Goal: Information Seeking & Learning: Learn about a topic

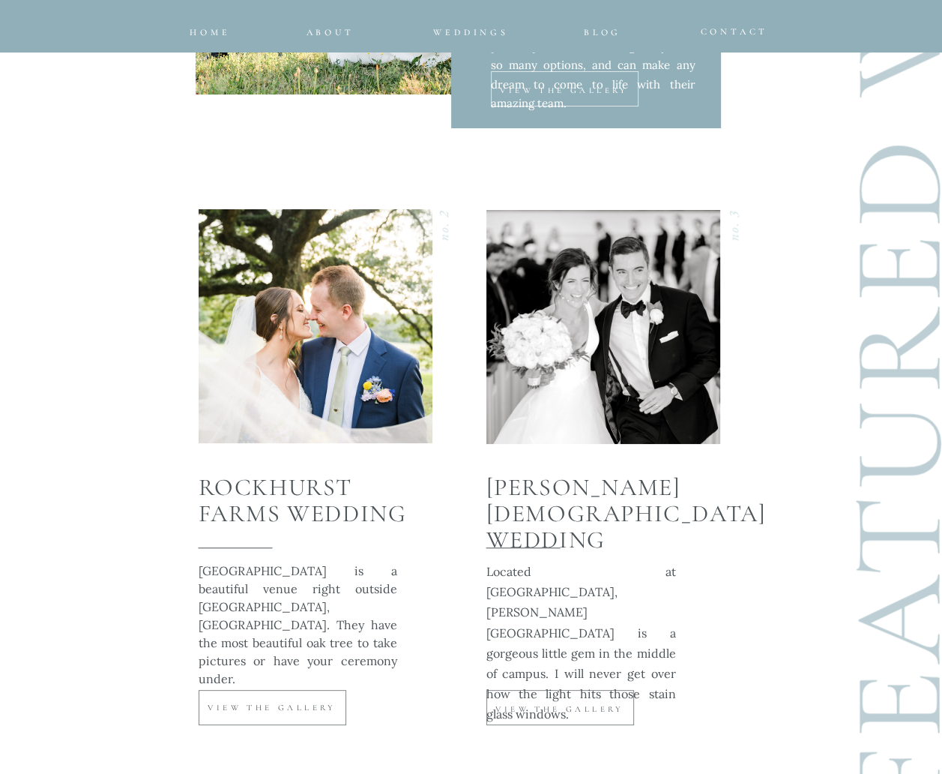
scroll to position [5248, 0]
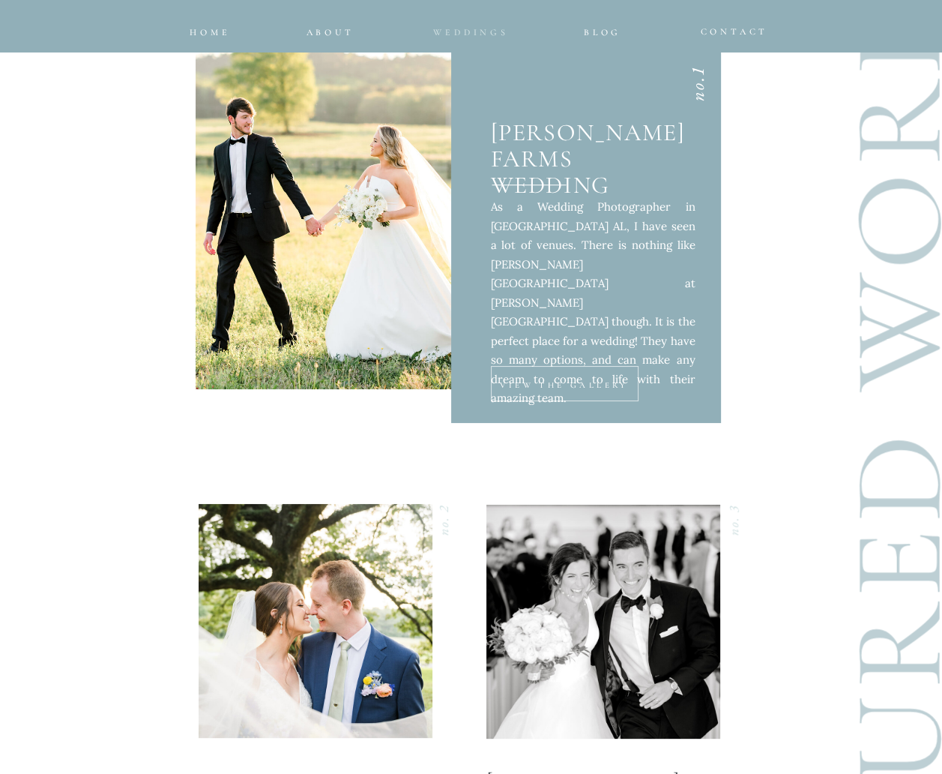
click at [474, 34] on span "Weddings" at bounding box center [470, 32] width 75 height 10
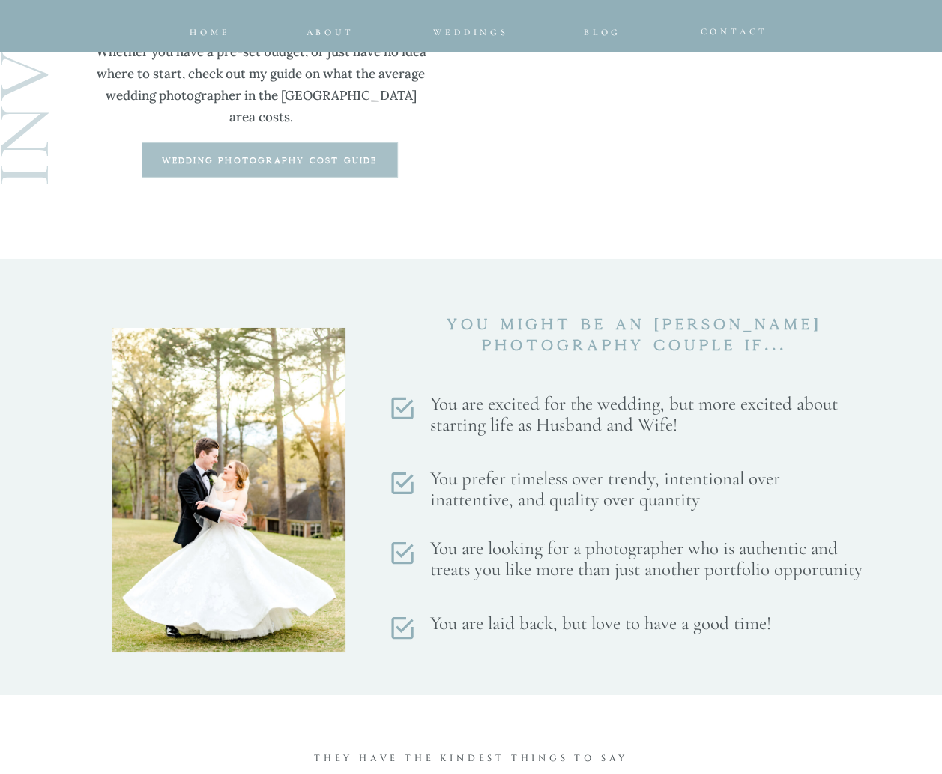
scroll to position [4199, 0]
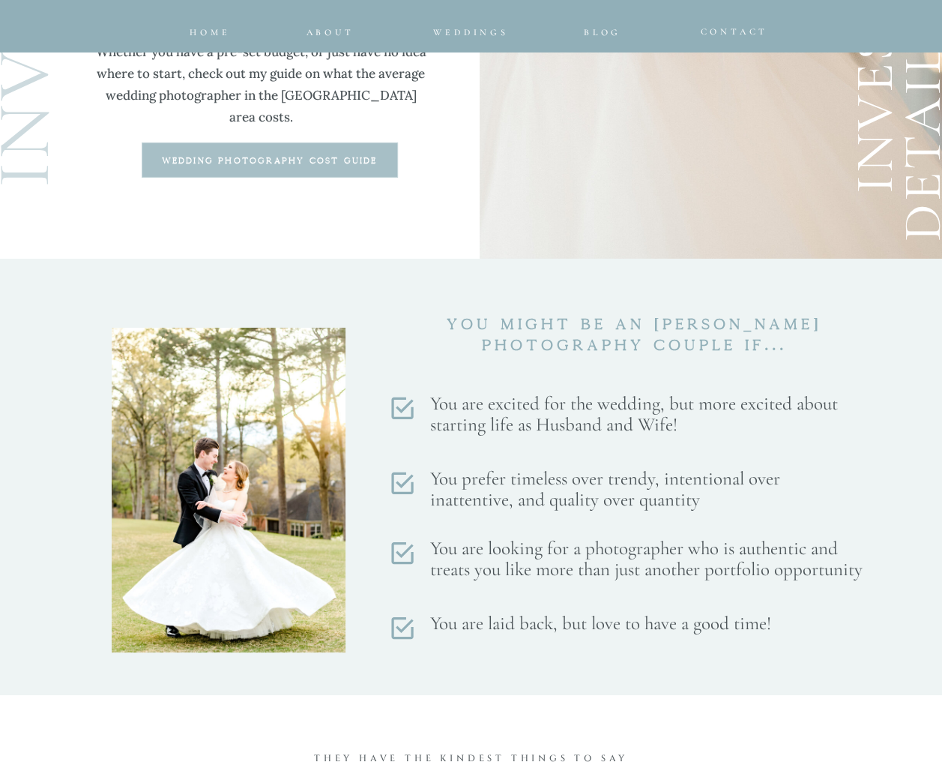
click at [258, 159] on b "wedding photography cost guide" at bounding box center [270, 161] width 216 height 8
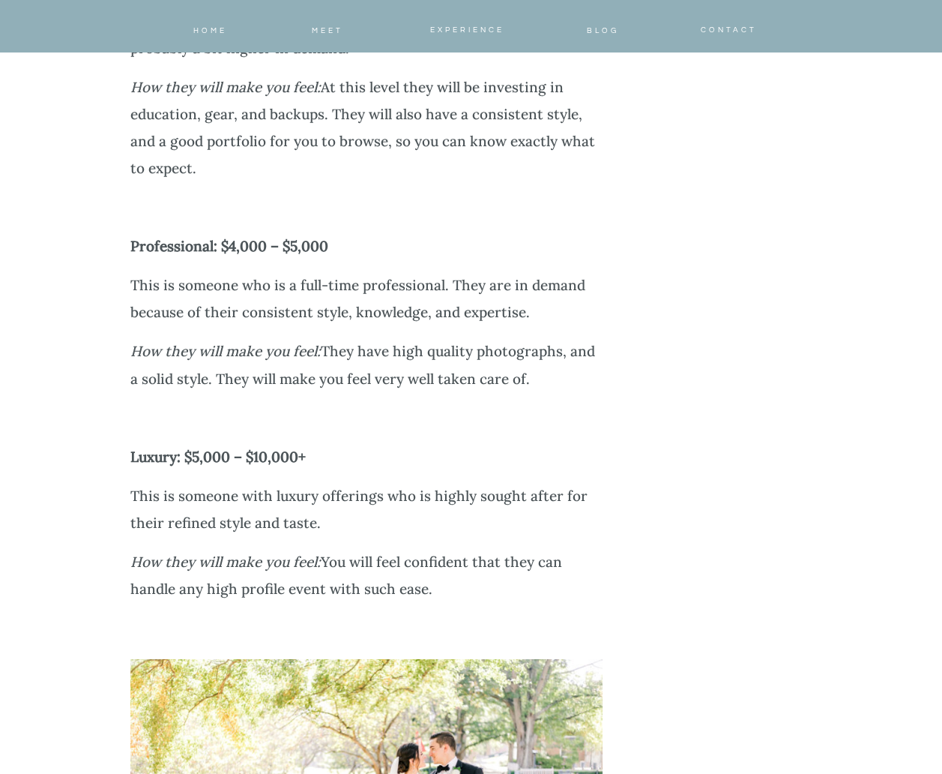
scroll to position [3749, 0]
